Goal: Information Seeking & Learning: Learn about a topic

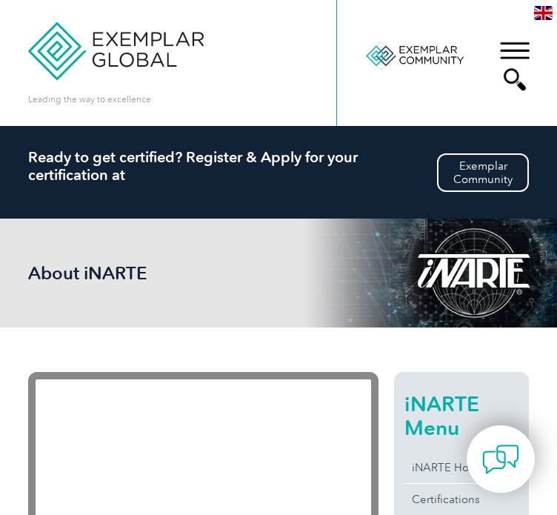
click at [511, 44] on div "▼" at bounding box center [515, 66] width 40 height 74
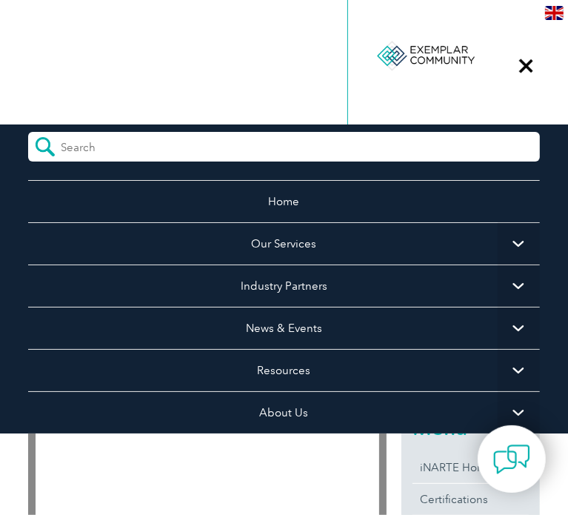
click at [499, 325] on span "▼" at bounding box center [519, 328] width 42 height 42
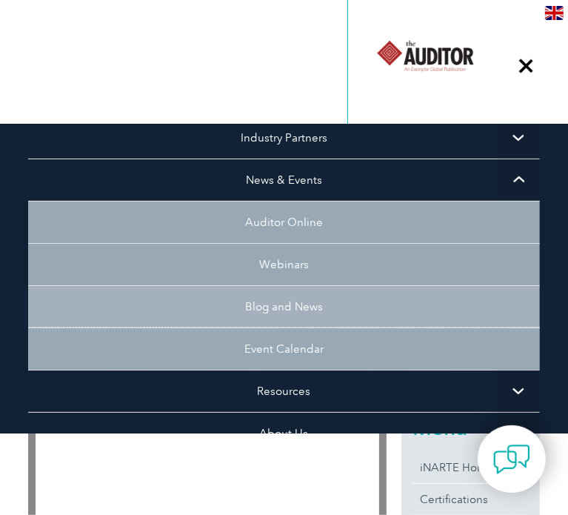
scroll to position [222, 0]
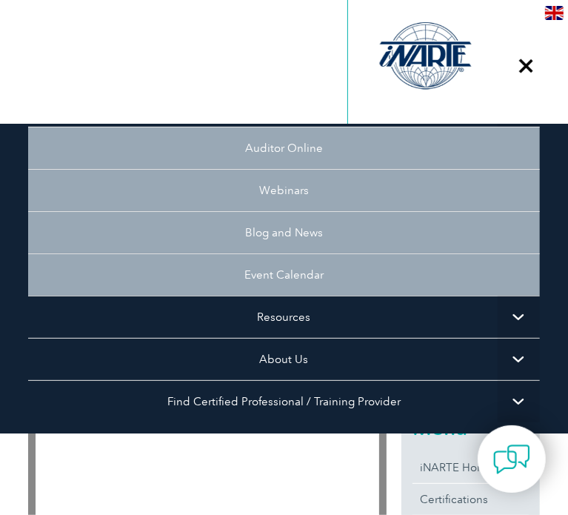
click at [499, 353] on span "▼" at bounding box center [519, 359] width 42 height 42
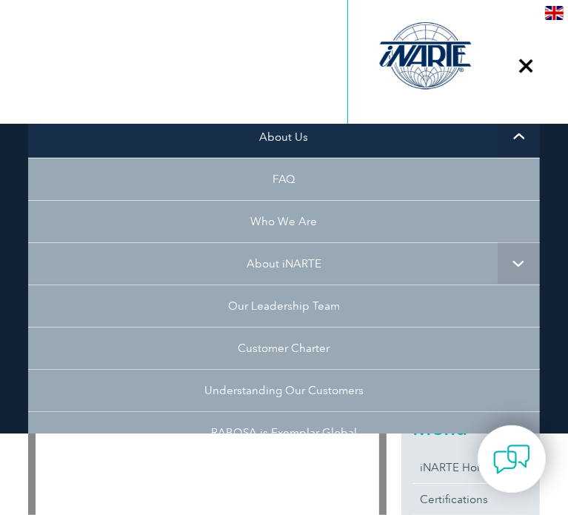
scroll to position [519, 0]
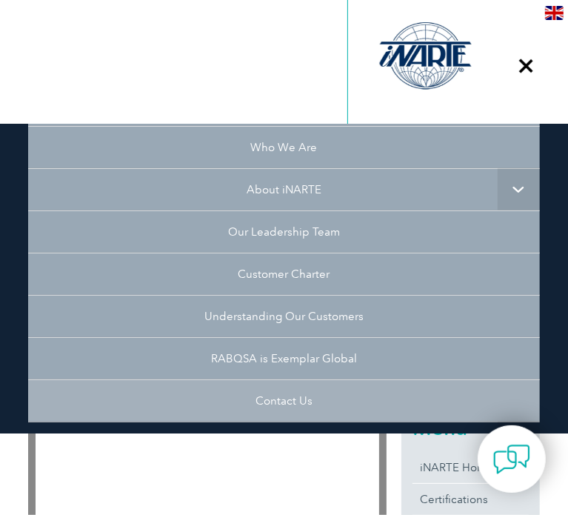
click at [293, 394] on link "Contact Us" at bounding box center [283, 400] width 511 height 42
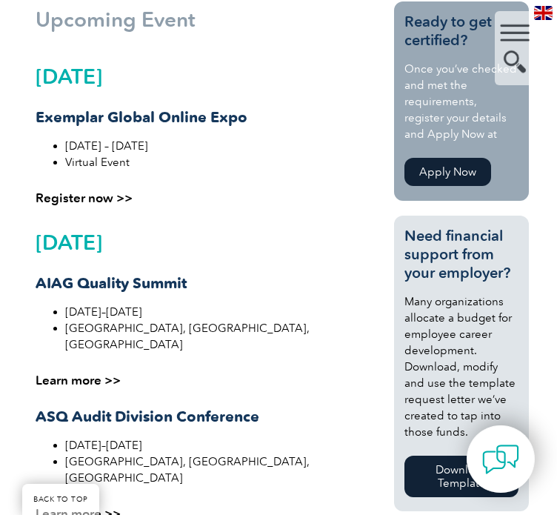
scroll to position [445, 0]
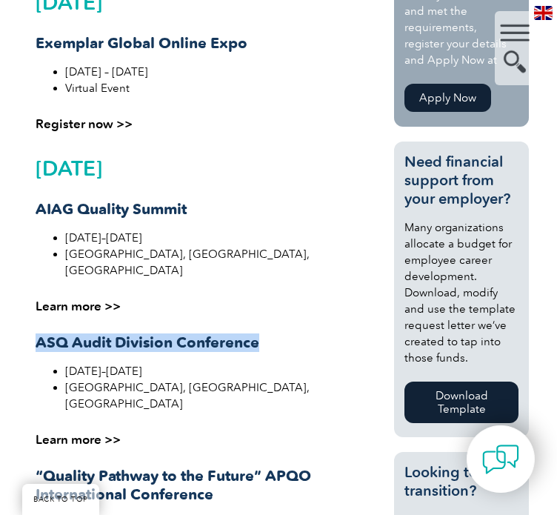
drag, startPoint x: 33, startPoint y: 322, endPoint x: 267, endPoint y: 329, distance: 233.5
copy strong "ASQ Audit Division Conference"
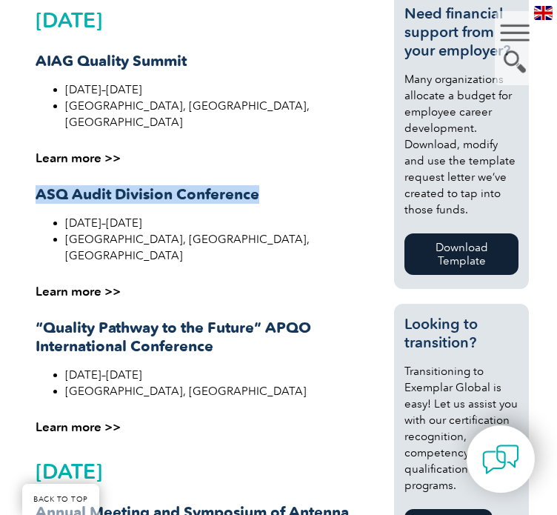
scroll to position [667, 0]
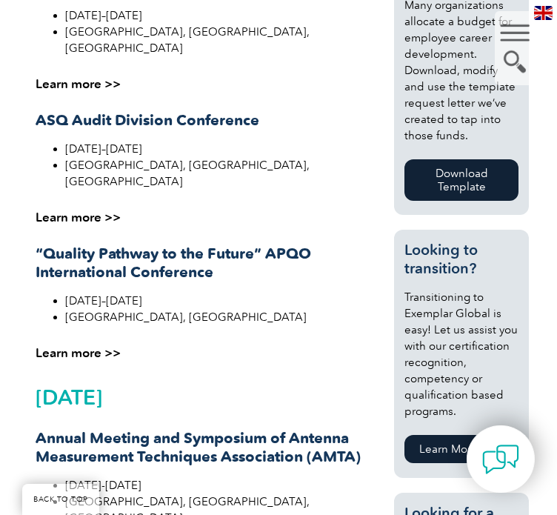
click at [42, 245] on strong "“Quality Pathway to the Future” APQO International Conference" at bounding box center [174, 263] width 276 height 36
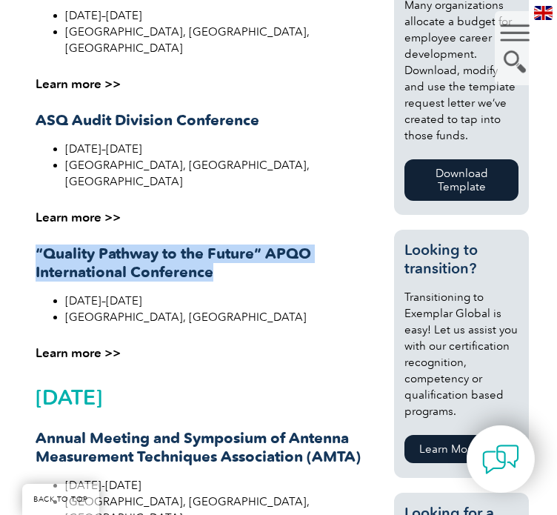
drag, startPoint x: 32, startPoint y: 216, endPoint x: 213, endPoint y: 242, distance: 182.7
click at [213, 242] on div "Upcoming Event September 2025 Exemplar Global Online Expo September 29 – Octobe…" at bounding box center [203, 489] width 351 height 1569
copy strong "“Quality Pathway to the Future” APQO International Conference"
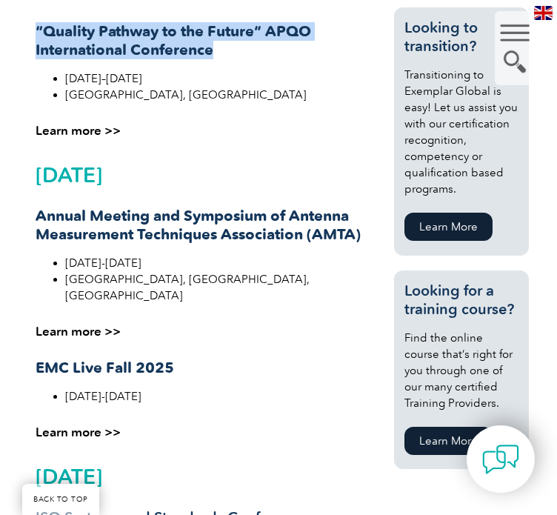
scroll to position [1037, 0]
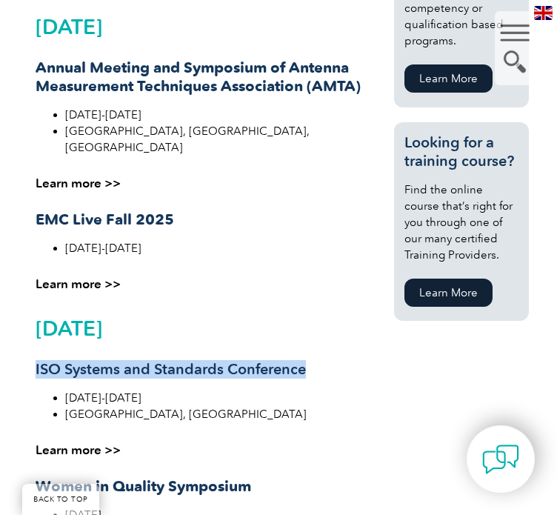
drag, startPoint x: 36, startPoint y: 315, endPoint x: 329, endPoint y: 319, distance: 293.5
click at [329, 360] on h3 "ISO Systems and Standards Conference" at bounding box center [204, 369] width 336 height 19
copy h3 "ISO Systems and Standards Conference"
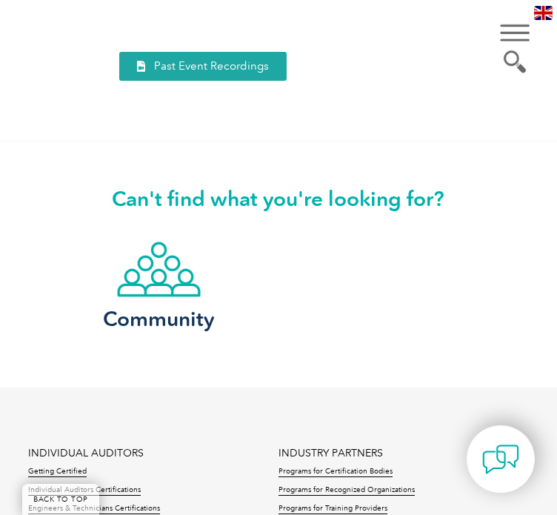
scroll to position [2149, 0]
